Goal: Check status: Check status

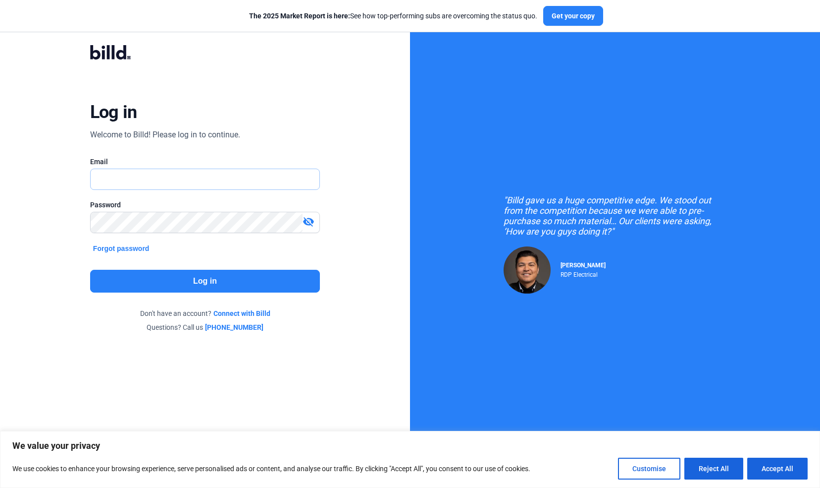
type input "[PERSON_NAME][EMAIL_ADDRESS][DOMAIN_NAME]"
click at [200, 277] on button "Log in" at bounding box center [205, 281] width 230 height 23
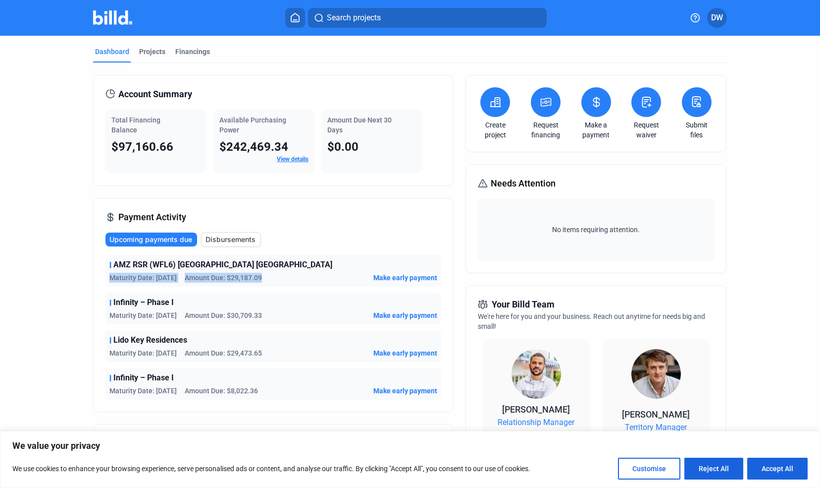
drag, startPoint x: 266, startPoint y: 277, endPoint x: 106, endPoint y: 274, distance: 159.6
click at [106, 274] on div "AMZ RSR (WFL6) [GEOGRAPHIC_DATA] [GEOGRAPHIC_DATA] Maturity Date: [DATE] Amount…" at bounding box center [274, 271] width 336 height 32
click at [367, 242] on div "Upcoming payments due Disbursements" at bounding box center [274, 239] width 336 height 15
click at [160, 240] on span "Upcoming payments due" at bounding box center [150, 239] width 83 height 10
click at [142, 51] on div "Projects" at bounding box center [152, 52] width 26 height 10
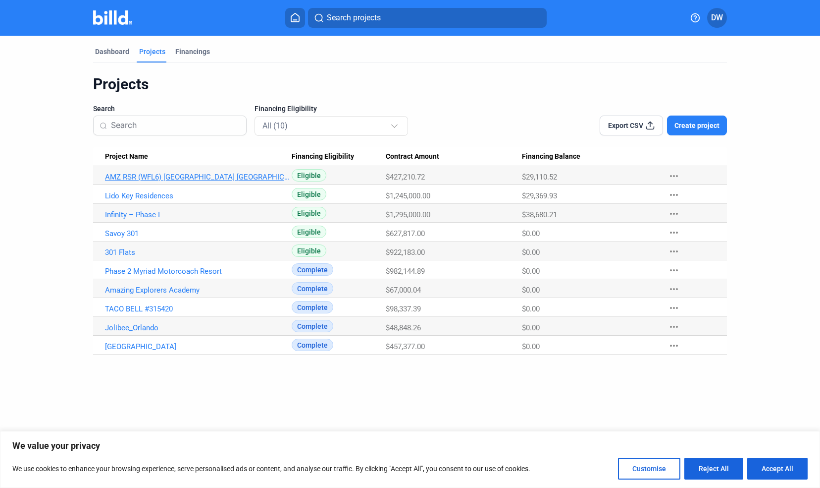
click at [141, 176] on link "AMZ RSR (WFL6) [GEOGRAPHIC_DATA] [GEOGRAPHIC_DATA]" at bounding box center [198, 176] width 187 height 9
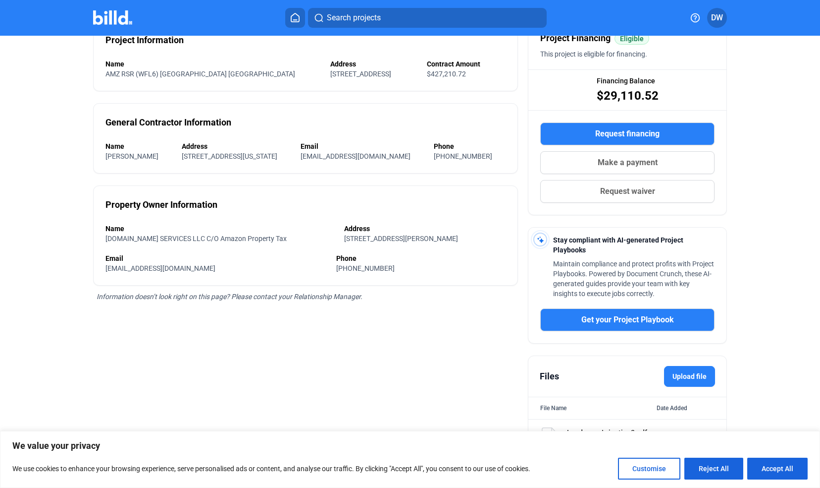
scroll to position [98, 0]
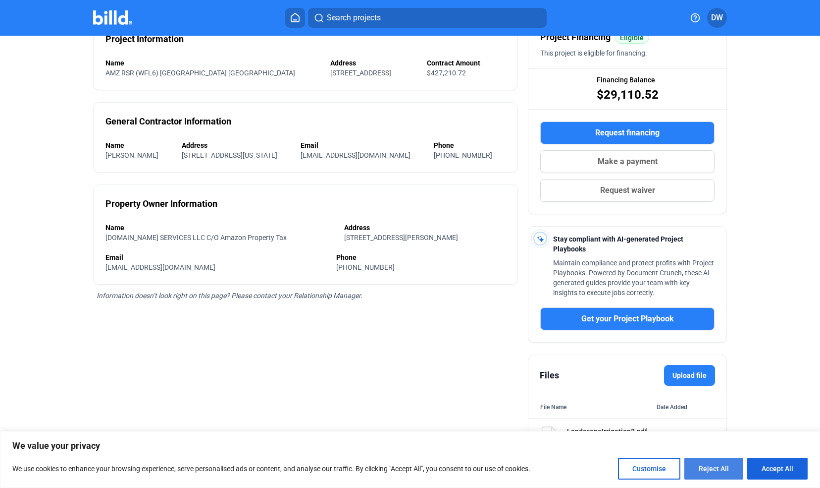
click at [737, 469] on button "Reject All" at bounding box center [714, 468] width 59 height 22
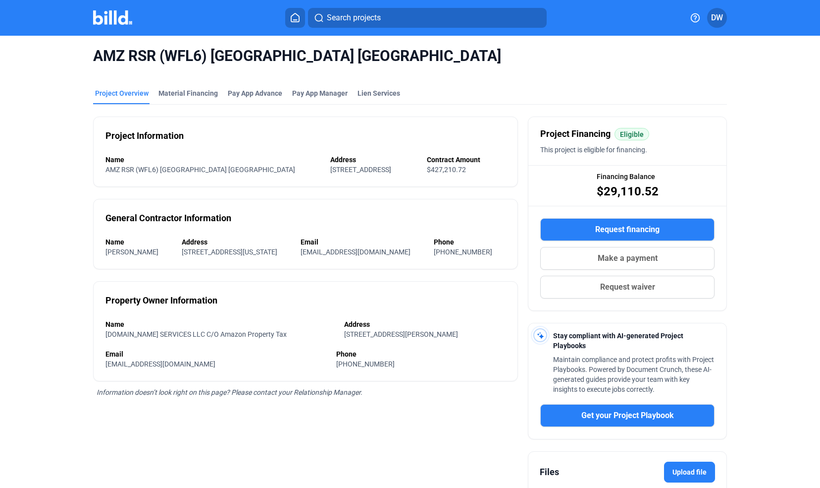
scroll to position [0, 0]
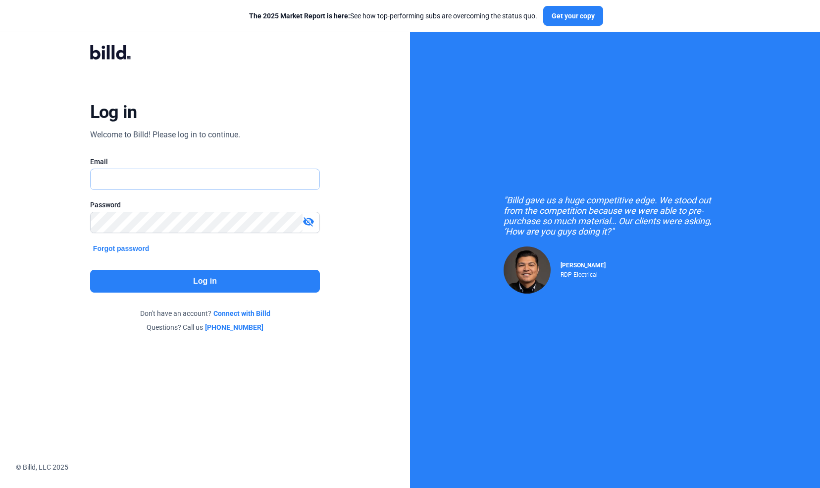
type input "[PERSON_NAME][EMAIL_ADDRESS][DOMAIN_NAME]"
click at [210, 284] on button "Log in" at bounding box center [205, 281] width 230 height 23
